Goal: Find specific page/section: Find specific page/section

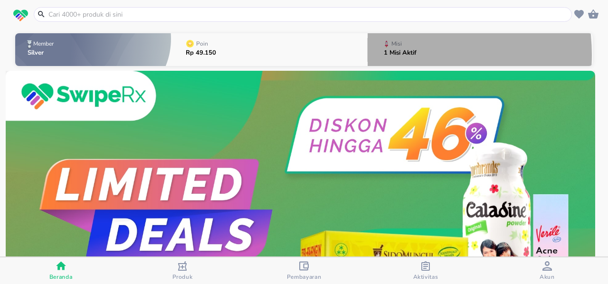
click at [394, 55] on p "1 Misi Aktif" at bounding box center [400, 53] width 33 height 6
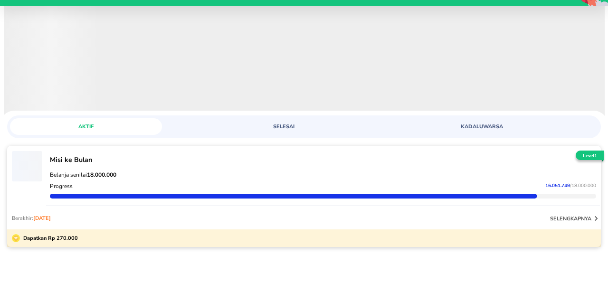
scroll to position [28, 0]
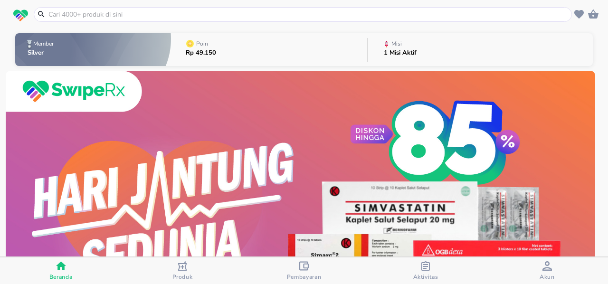
click at [421, 268] on icon "button" at bounding box center [425, 265] width 9 height 9
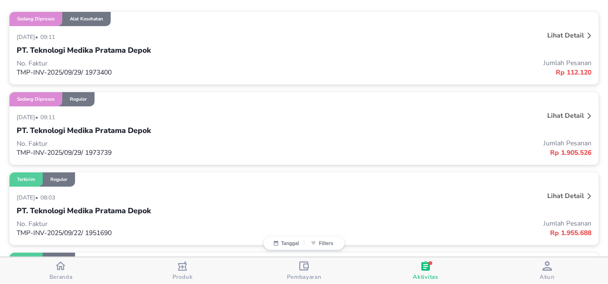
scroll to position [122, 0]
